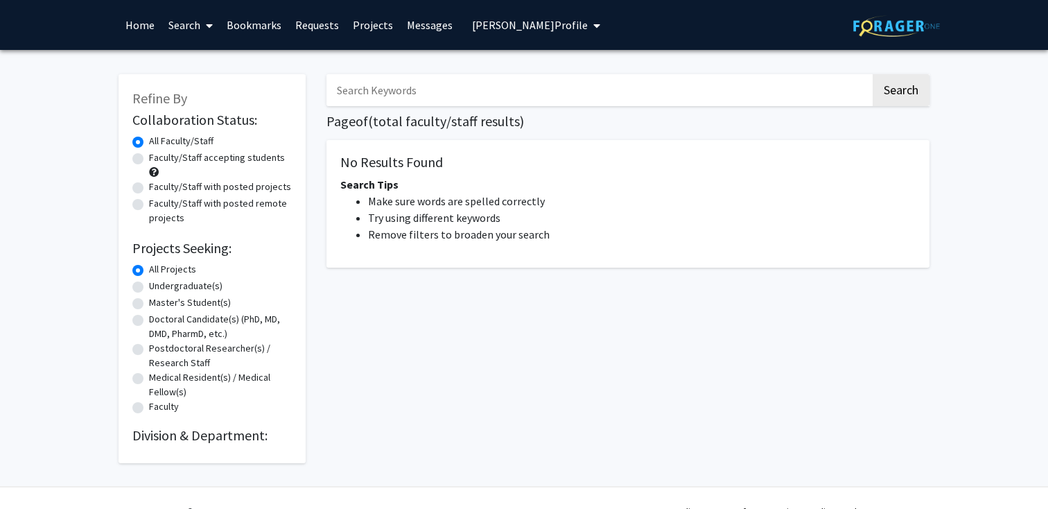
type input "cardiology"
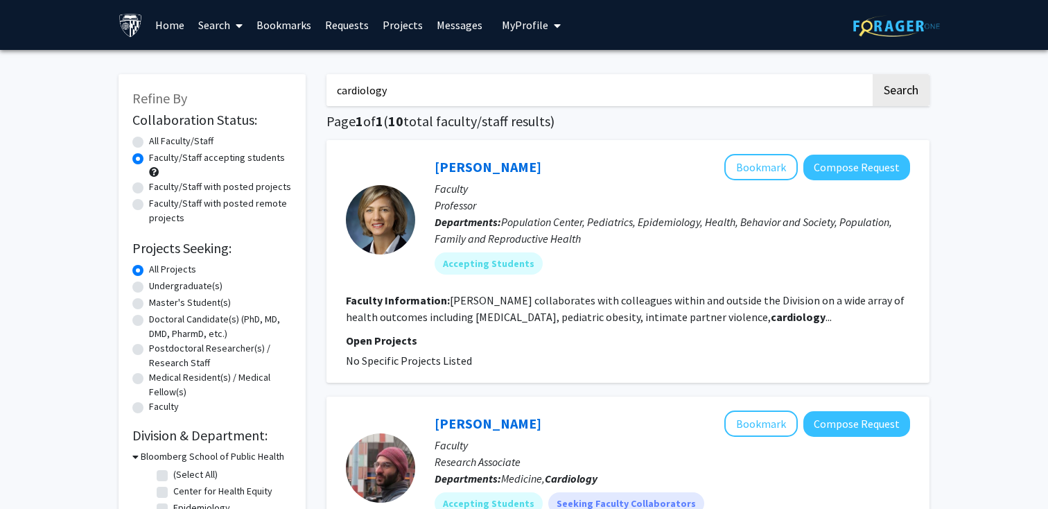
click at [270, 28] on link "Bookmarks" at bounding box center [284, 25] width 69 height 49
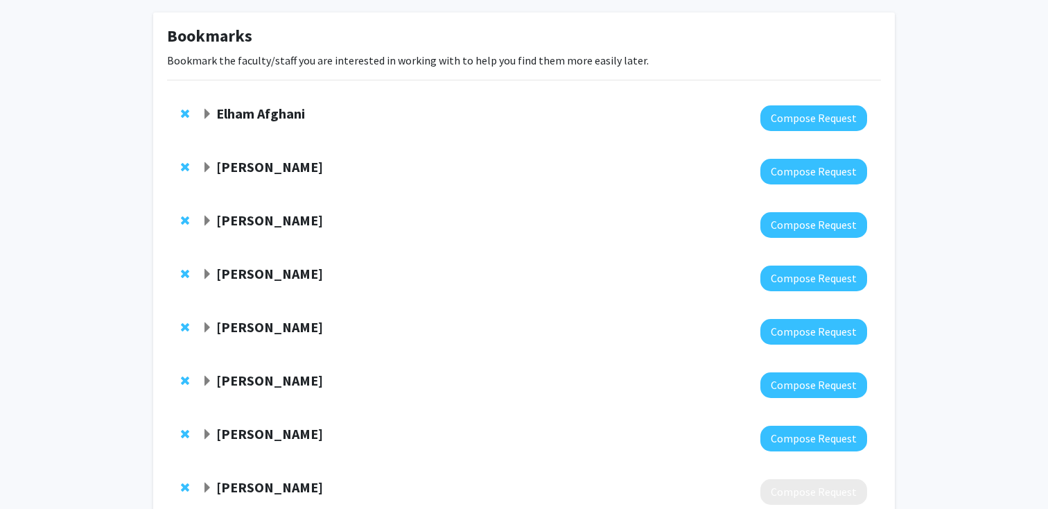
scroll to position [60, 0]
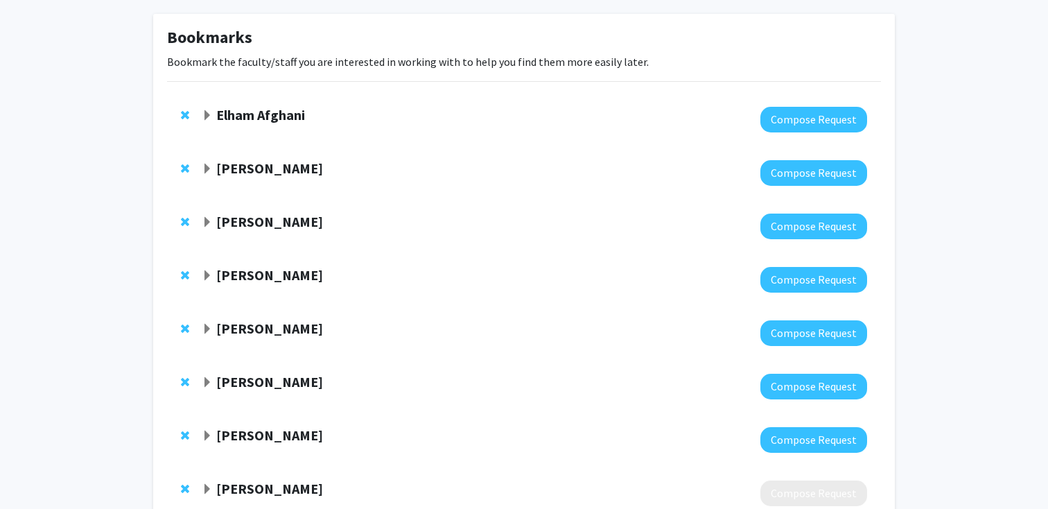
click at [261, 277] on strong "[PERSON_NAME]" at bounding box center [269, 274] width 107 height 17
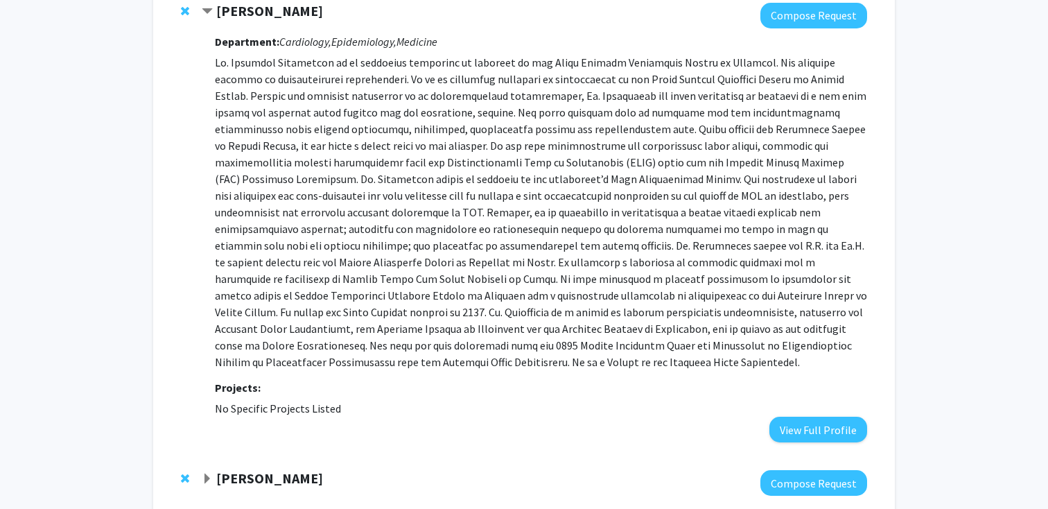
scroll to position [355, 0]
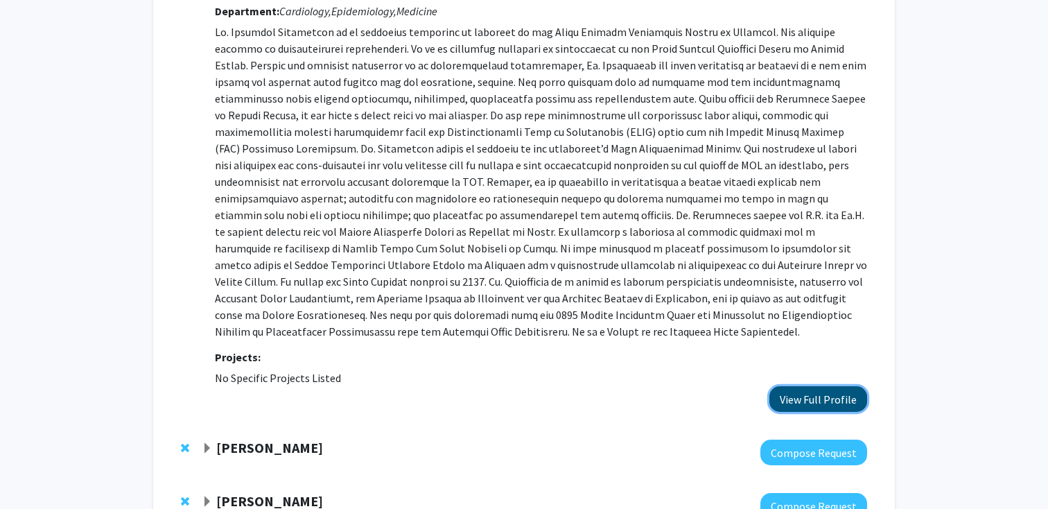
click at [856, 386] on button "View Full Profile" at bounding box center [819, 399] width 98 height 26
click at [946, 121] on div "Bookmarks Bookmark the faculty/staff you are interested in working with to help…" at bounding box center [524, 216] width 1048 height 1043
click at [846, 386] on button "View Full Profile" at bounding box center [819, 399] width 98 height 26
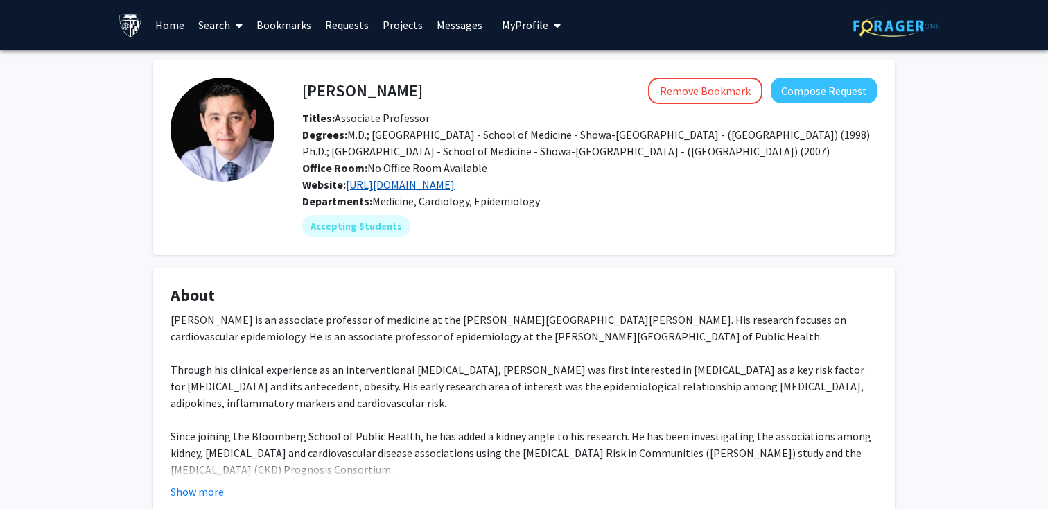
click at [455, 189] on link "[URL][DOMAIN_NAME]" at bounding box center [400, 184] width 109 height 14
